Goal: Find specific page/section: Find specific page/section

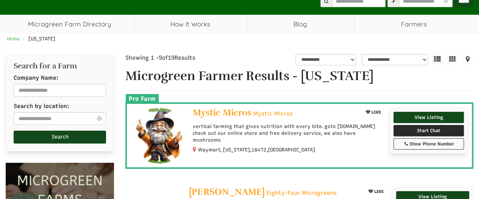
select select "Language Translate Widget"
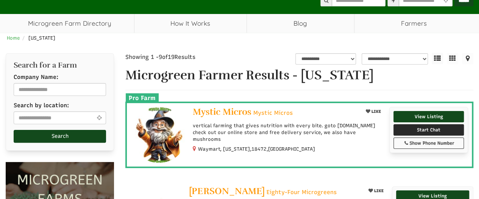
scroll to position [46, 0]
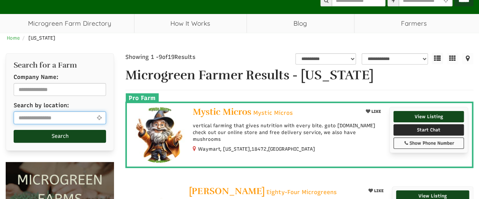
click at [23, 120] on input "text" at bounding box center [60, 118] width 92 height 13
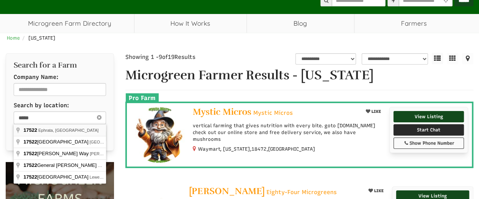
type input "**********"
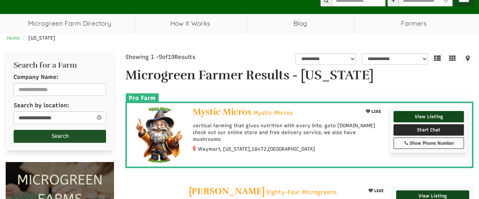
click at [72, 135] on button "Search" at bounding box center [60, 136] width 92 height 13
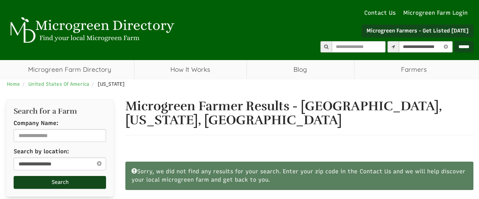
select select "Language Translate Widget"
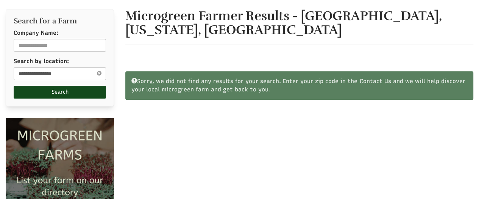
scroll to position [91, 0]
